Goal: Information Seeking & Learning: Learn about a topic

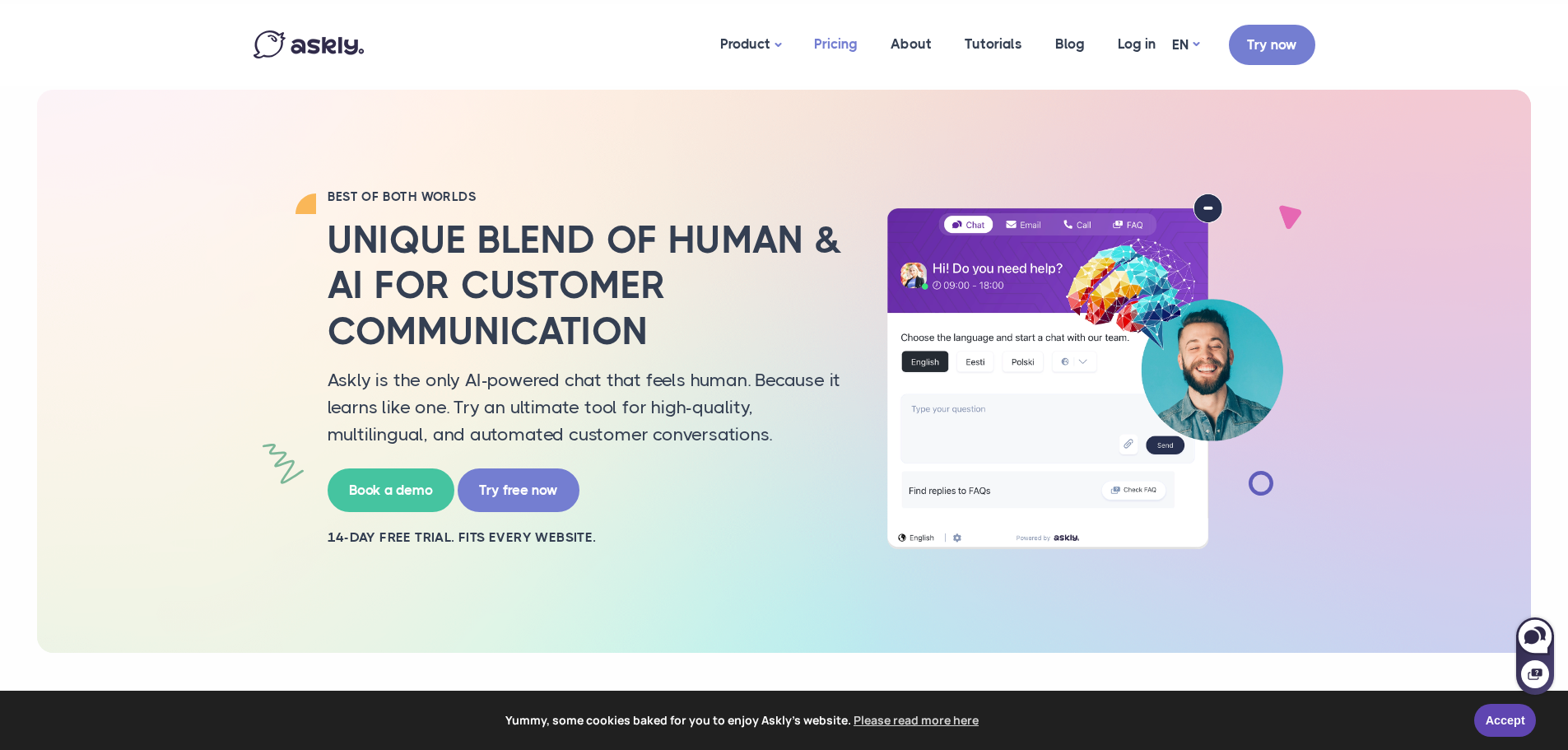
click at [840, 40] on link "Pricing" at bounding box center [836, 44] width 76 height 80
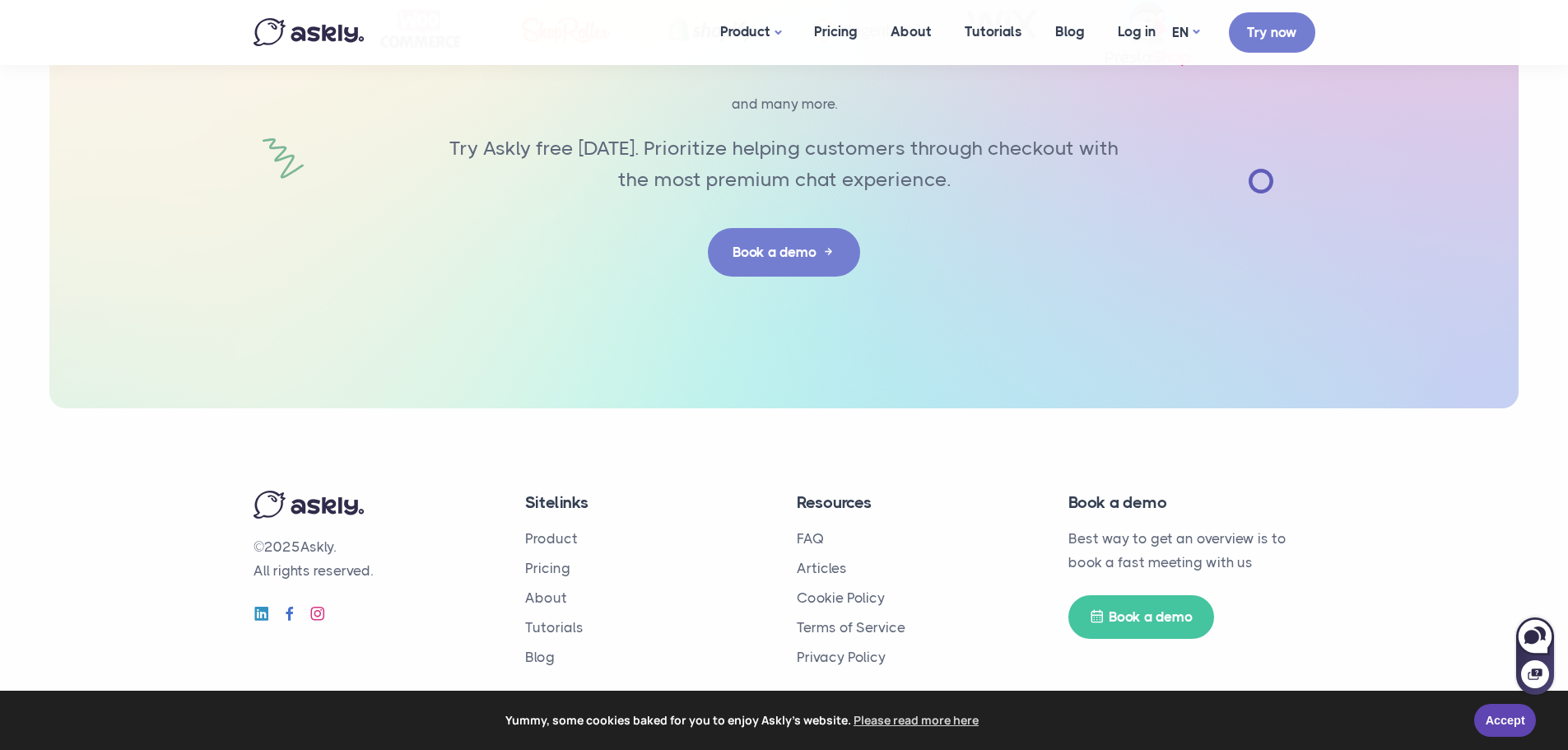
scroll to position [3046, 0]
click at [1516, 726] on link "Accept" at bounding box center [1505, 717] width 61 height 33
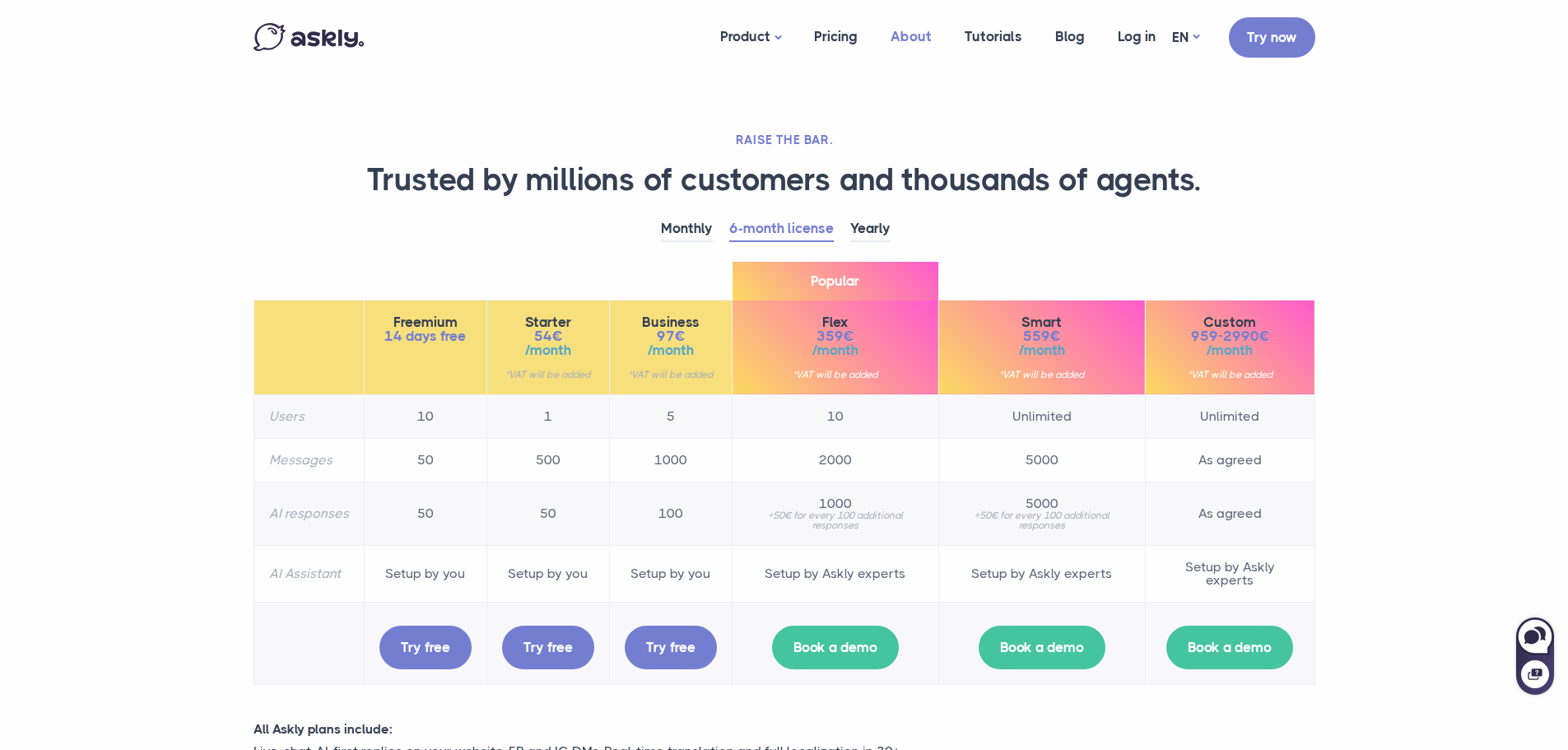
click at [933, 37] on link "About" at bounding box center [911, 37] width 74 height 63
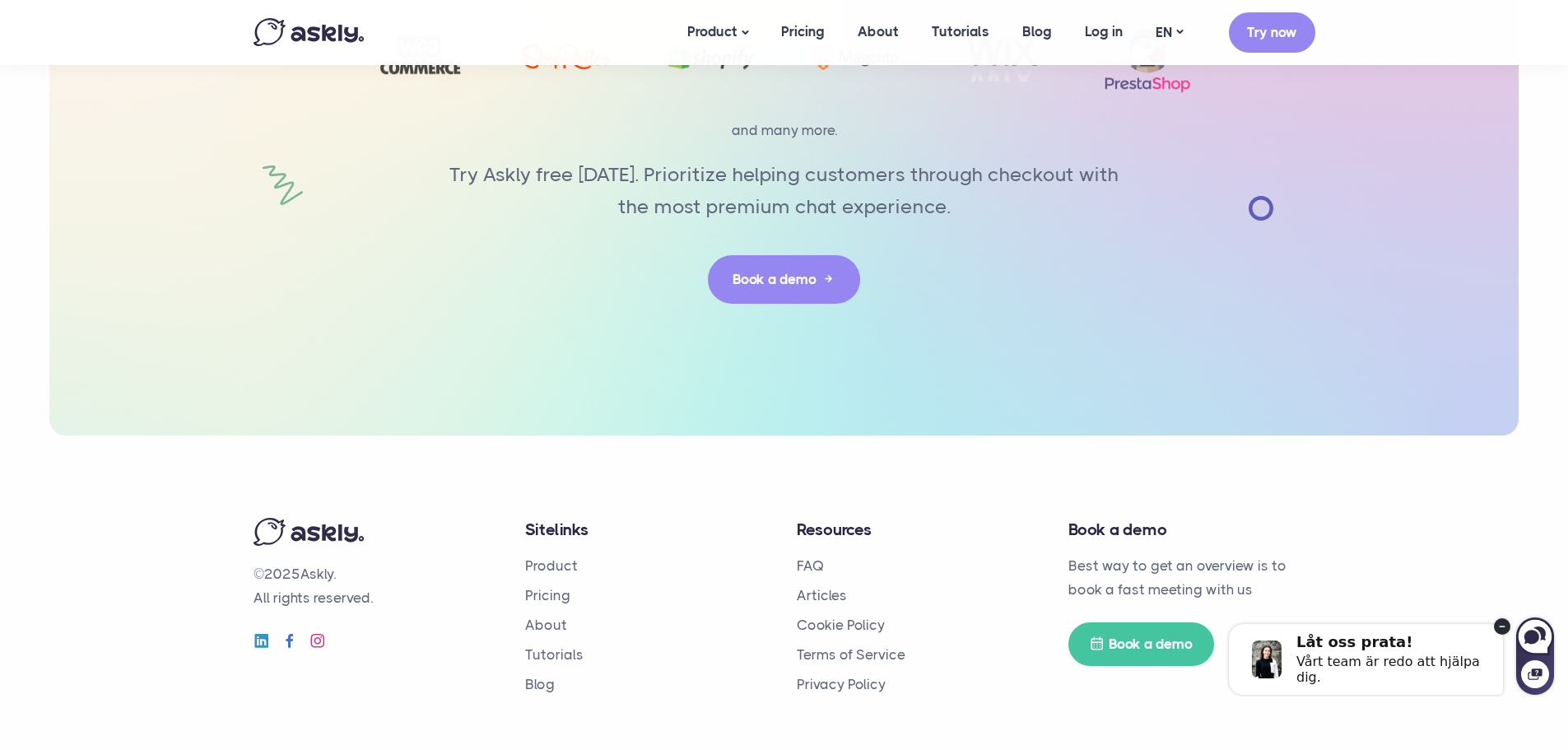
scroll to position [3846, 0]
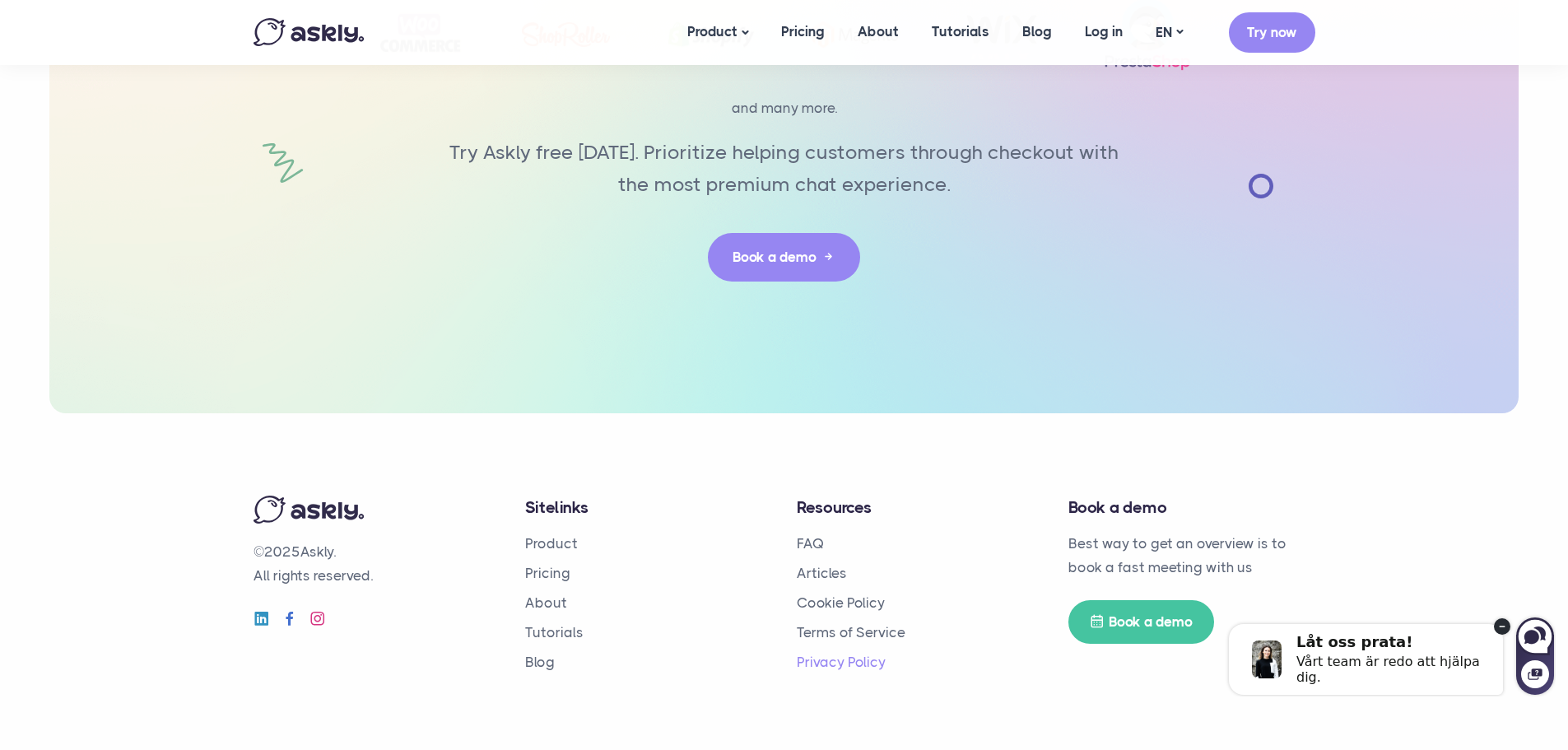
click at [826, 658] on link "Privacy Policy" at bounding box center [841, 661] width 89 height 17
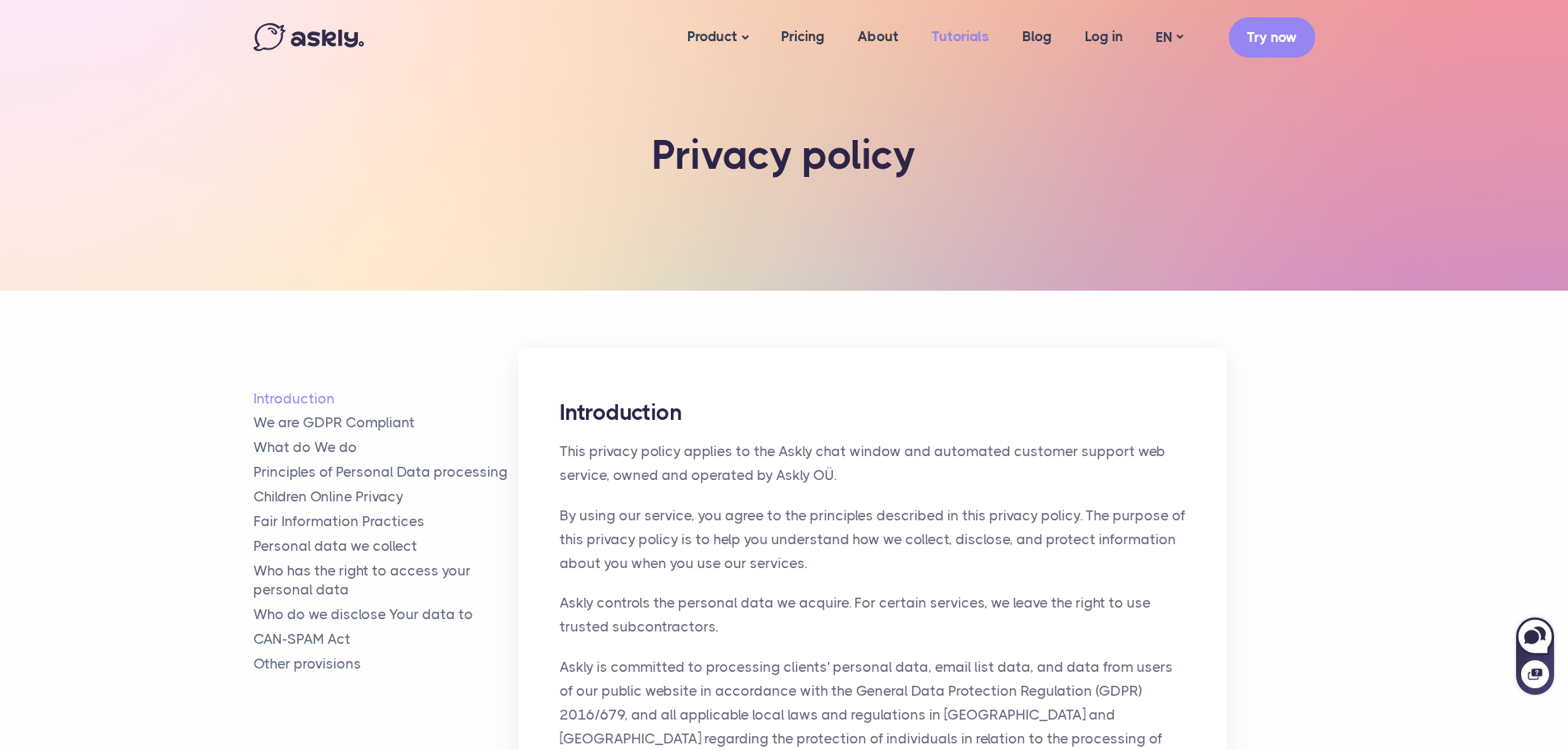
click at [962, 32] on link "Tutorials" at bounding box center [959, 37] width 90 height 63
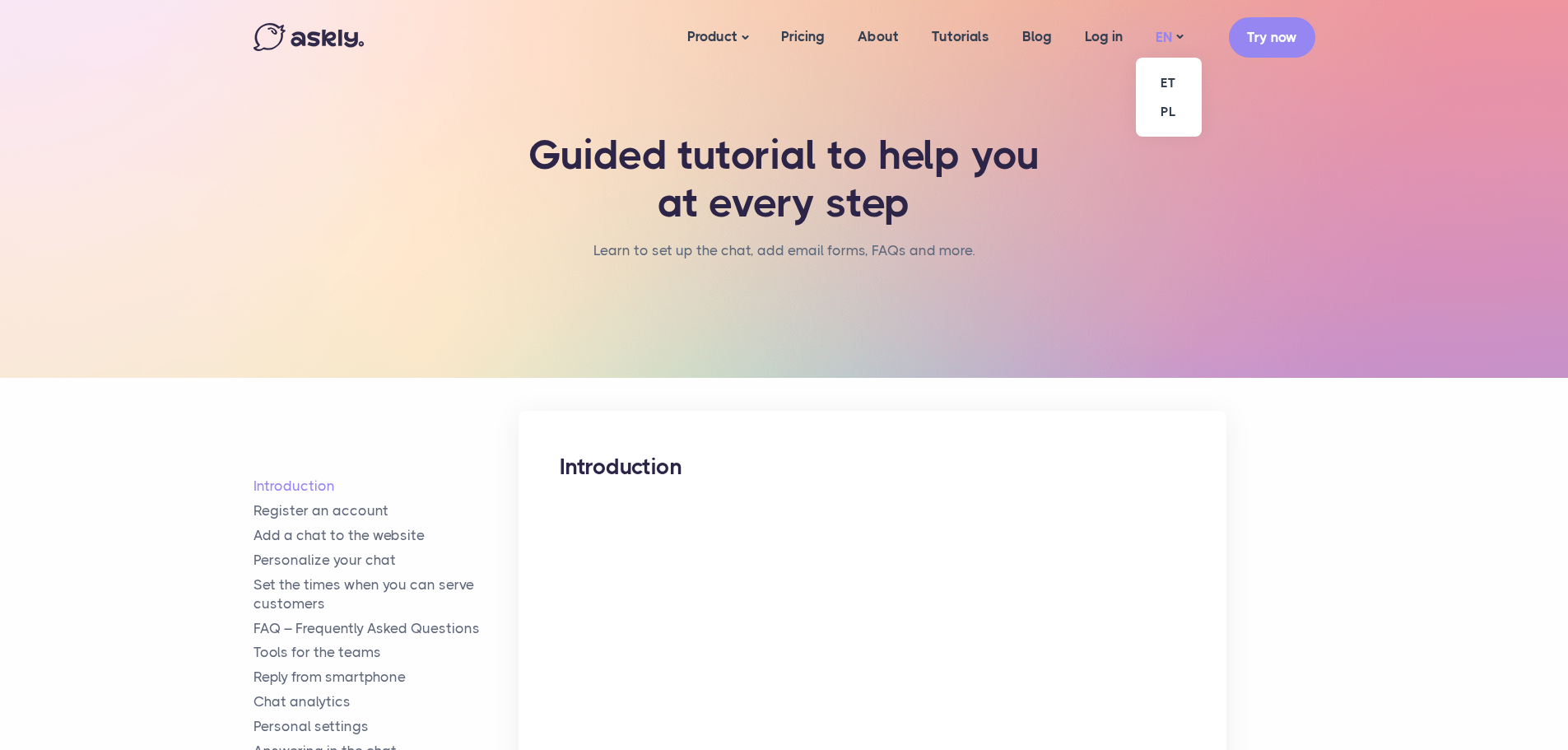
click at [1155, 39] on link "EN" at bounding box center [1169, 38] width 60 height 24
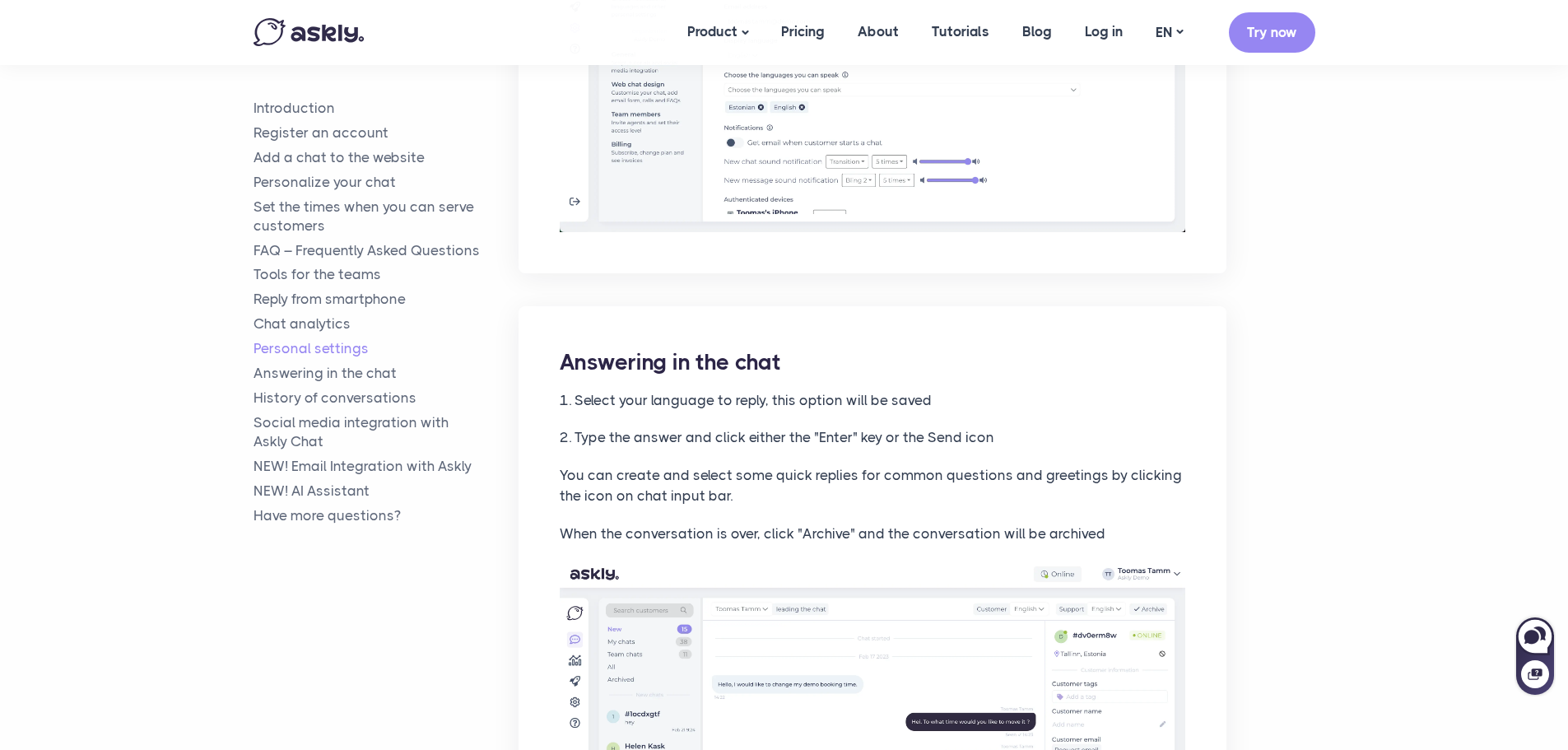
scroll to position [6088, 0]
